Goal: Task Accomplishment & Management: Manage account settings

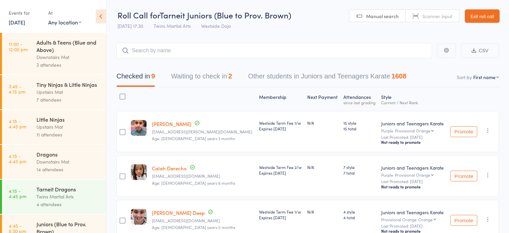
select select "0"
click at [223, 78] on button "Waiting to check in 2" at bounding box center [201, 78] width 61 height 18
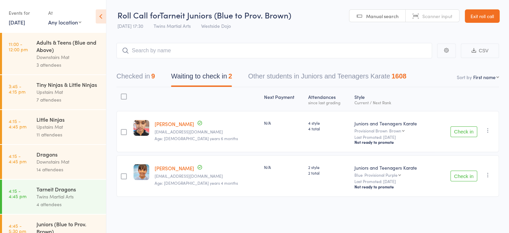
click at [123, 97] on div at bounding box center [124, 96] width 6 height 6
click at [122, 94] on input "checkbox" at bounding box center [122, 94] width 0 height 0
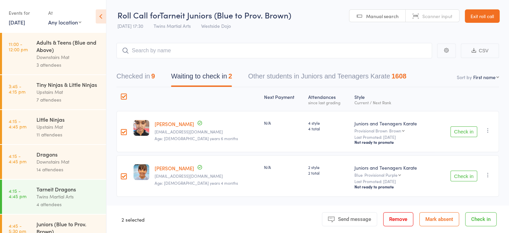
click at [403, 219] on button "Remove" at bounding box center [398, 219] width 30 height 14
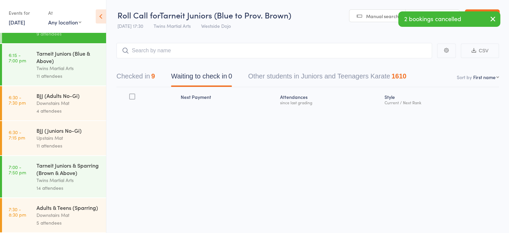
scroll to position [373, 0]
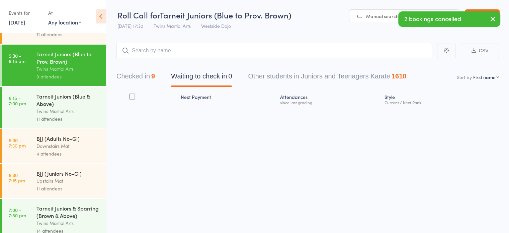
click at [59, 107] on div "Tarneit Juniors (Blue & Above)" at bounding box center [68, 99] width 64 height 15
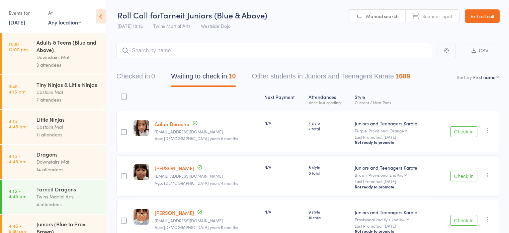
click at [124, 97] on div at bounding box center [124, 96] width 6 height 6
click at [122, 94] on input "checkbox" at bounding box center [122, 94] width 0 height 0
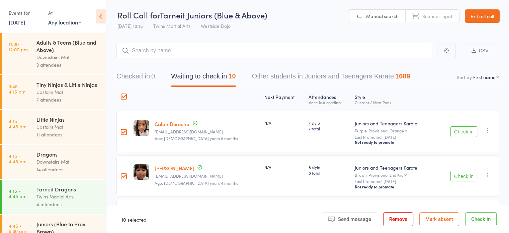
scroll to position [67, 0]
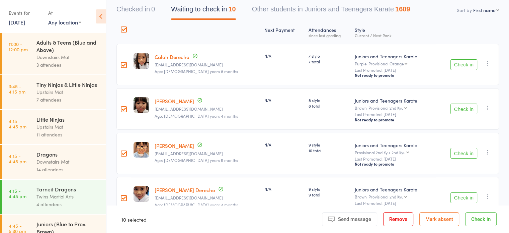
click at [126, 109] on div at bounding box center [124, 109] width 6 height 6
click at [122, 107] on input "checkbox" at bounding box center [122, 107] width 0 height 0
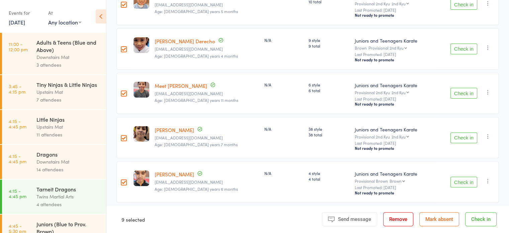
scroll to position [216, 0]
click at [124, 93] on div at bounding box center [124, 93] width 6 height 6
click at [122, 91] on input "checkbox" at bounding box center [122, 91] width 0 height 0
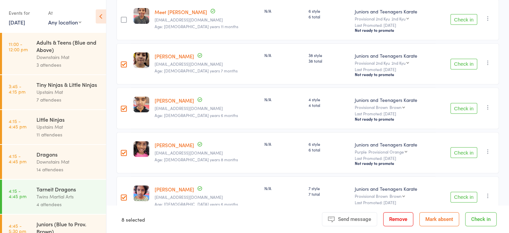
click at [125, 111] on div at bounding box center [124, 108] width 6 height 6
click at [122, 106] on input "checkbox" at bounding box center [122, 106] width 0 height 0
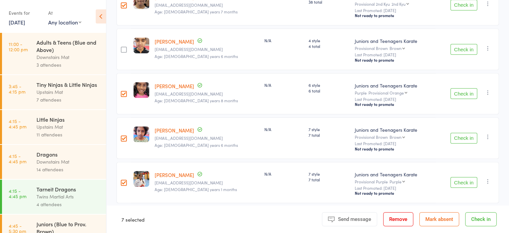
click at [480, 216] on button "Check in" at bounding box center [480, 219] width 31 height 14
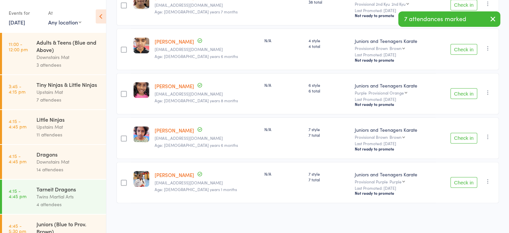
scroll to position [38, 0]
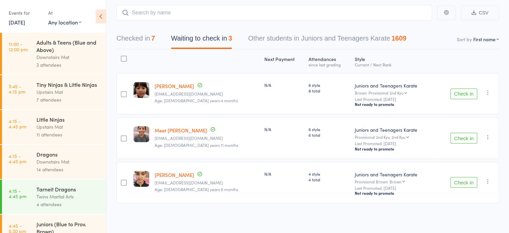
click at [465, 133] on button "Check in" at bounding box center [464, 138] width 27 height 11
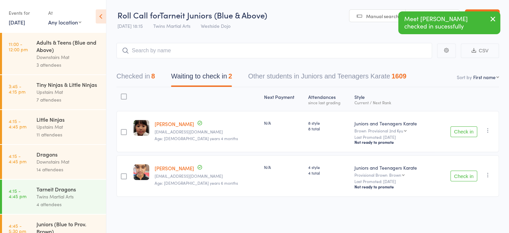
click at [149, 77] on button "Checked in 8" at bounding box center [136, 78] width 39 height 18
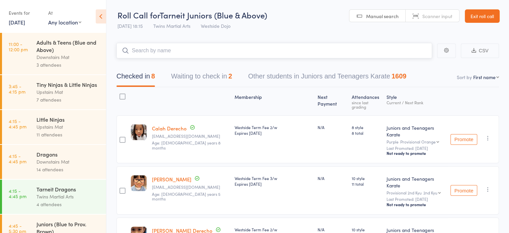
click at [192, 52] on input "search" at bounding box center [275, 50] width 316 height 15
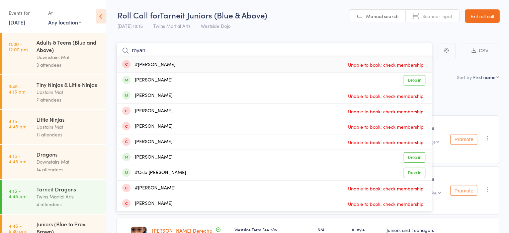
type input "royan"
click at [416, 81] on link "Drop in" at bounding box center [415, 80] width 22 height 10
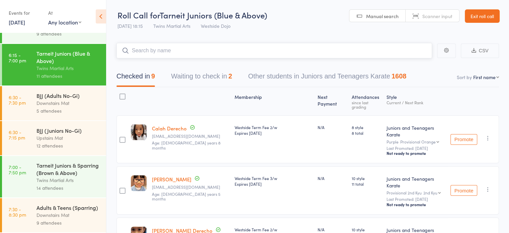
scroll to position [435, 0]
click at [61, 161] on div "Tarneit Juniors & Sparring (Brown & Above)" at bounding box center [68, 168] width 64 height 15
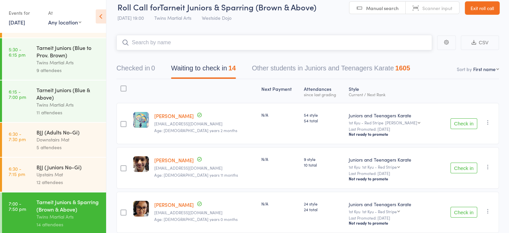
scroll to position [379, 0]
click at [48, 101] on div "Tarneit Juniors (Blue & Above)" at bounding box center [68, 94] width 64 height 15
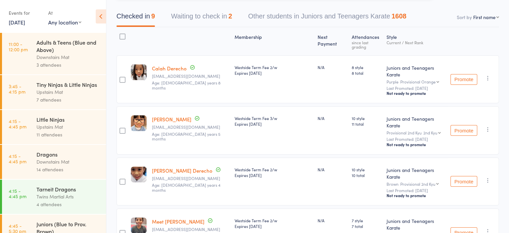
scroll to position [60, 0]
click at [284, 157] on div "Westside Term Fee 2/w Expires [DATE]" at bounding box center [273, 181] width 83 height 48
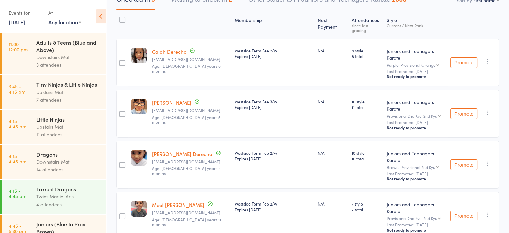
scroll to position [0, 0]
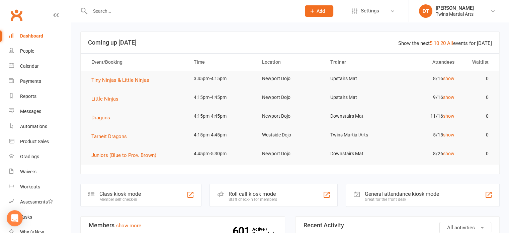
click at [162, 8] on input "text" at bounding box center [192, 10] width 208 height 9
paste input "3mm4gardner@gmail.com"
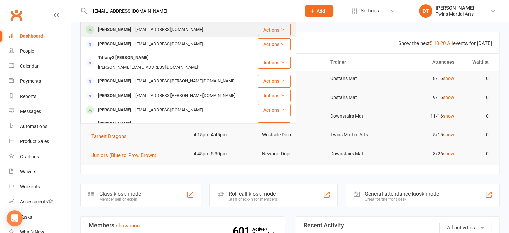
type input "3mm4gardner@gmail.com"
click at [151, 32] on div "3mm4gardner@gmail.com" at bounding box center [169, 30] width 72 height 10
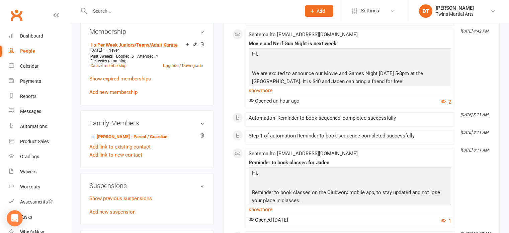
scroll to position [410, 0]
click at [146, 140] on link "Justin Gardner - Parent / Guardian" at bounding box center [128, 136] width 77 height 7
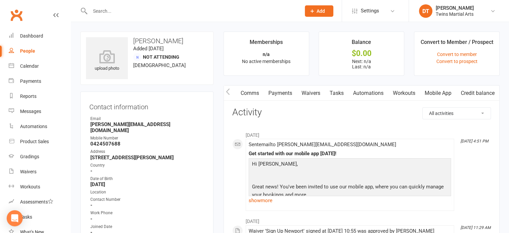
scroll to position [0, 40]
click at [318, 94] on link "Waivers" at bounding box center [311, 92] width 28 height 15
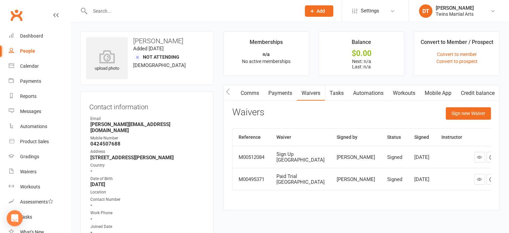
click at [432, 94] on link "Mobile App" at bounding box center [438, 92] width 36 height 15
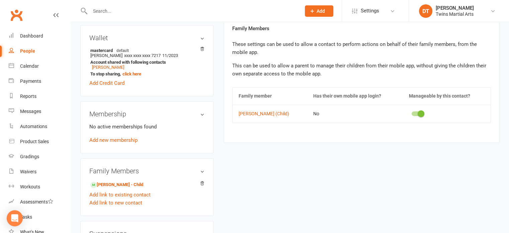
scroll to position [313, 0]
